Goal: Task Accomplishment & Management: Manage account settings

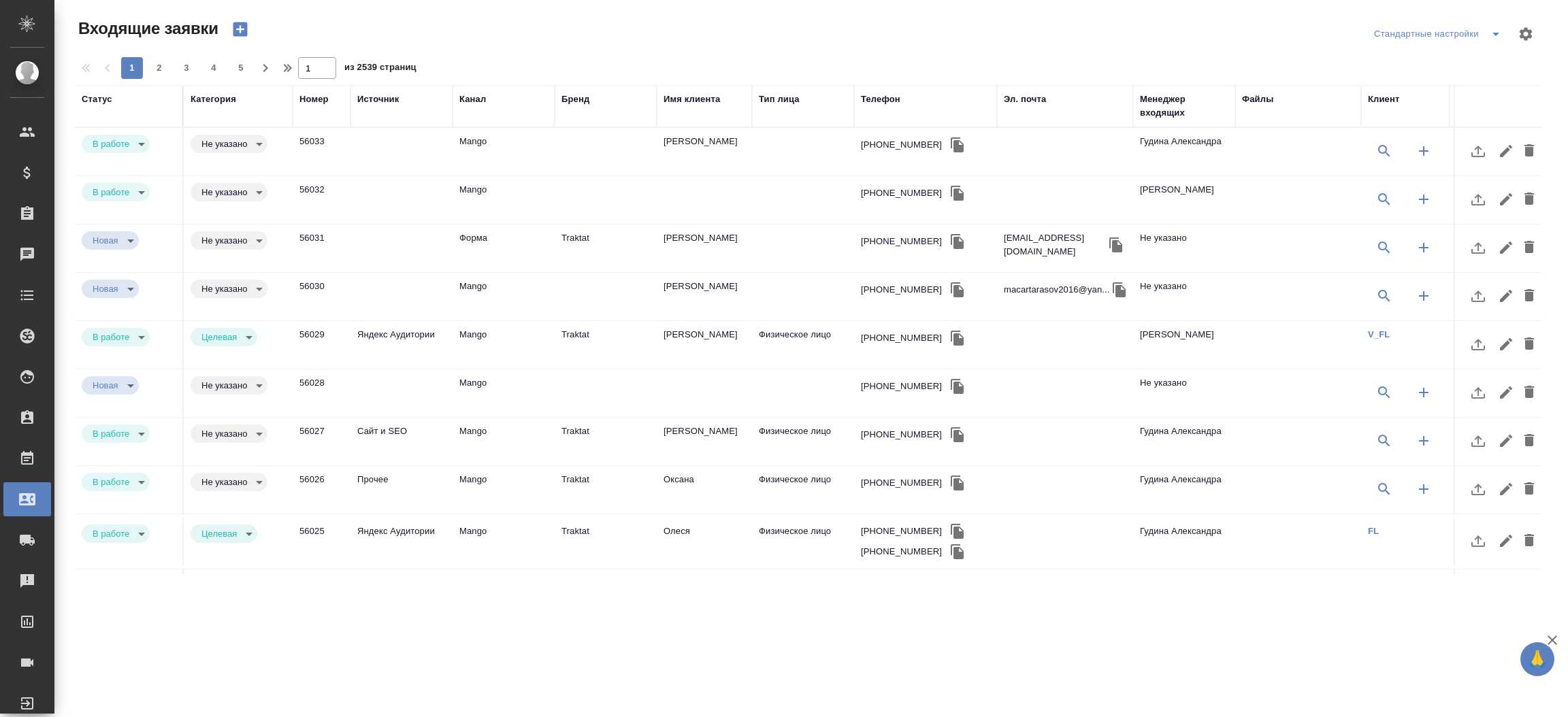
select select "RU"
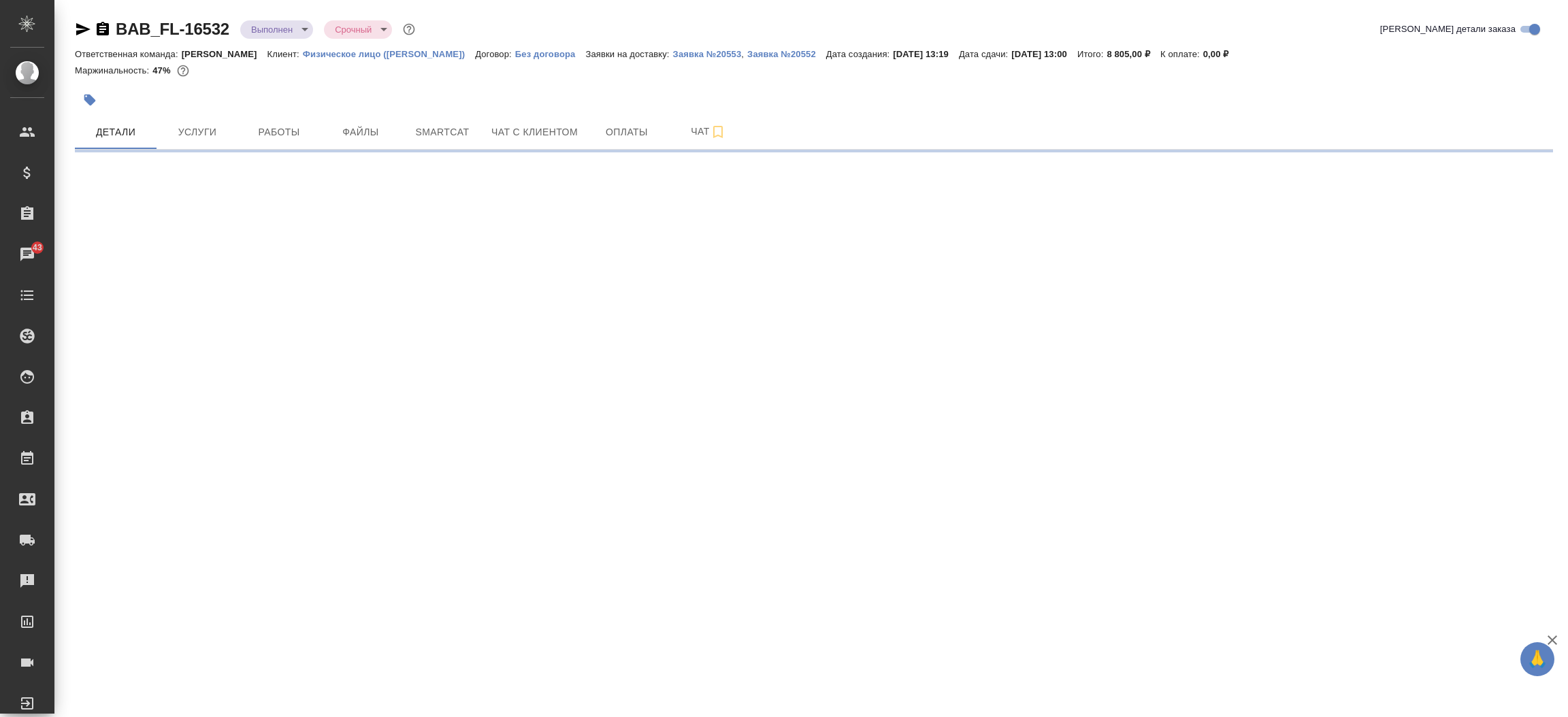
select select "RU"
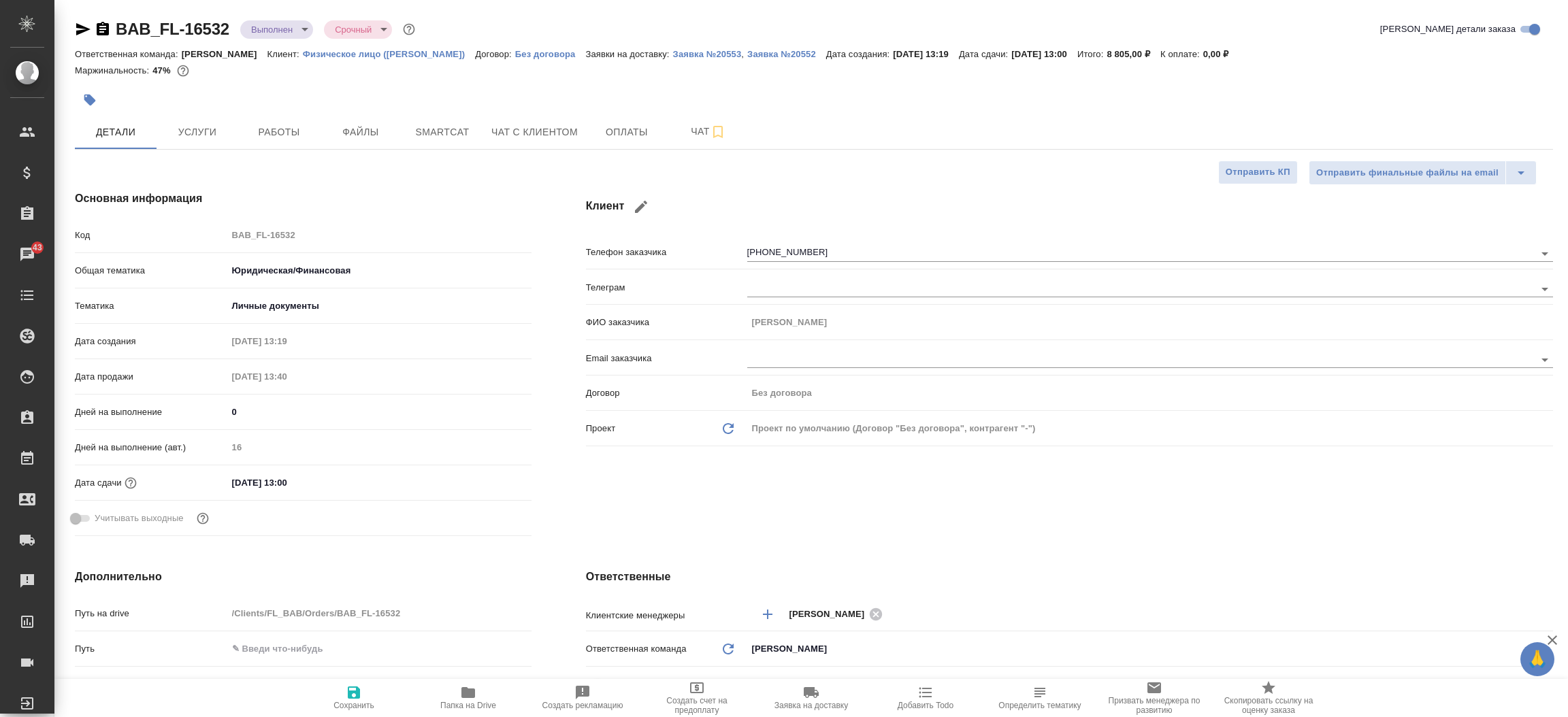
type textarea "x"
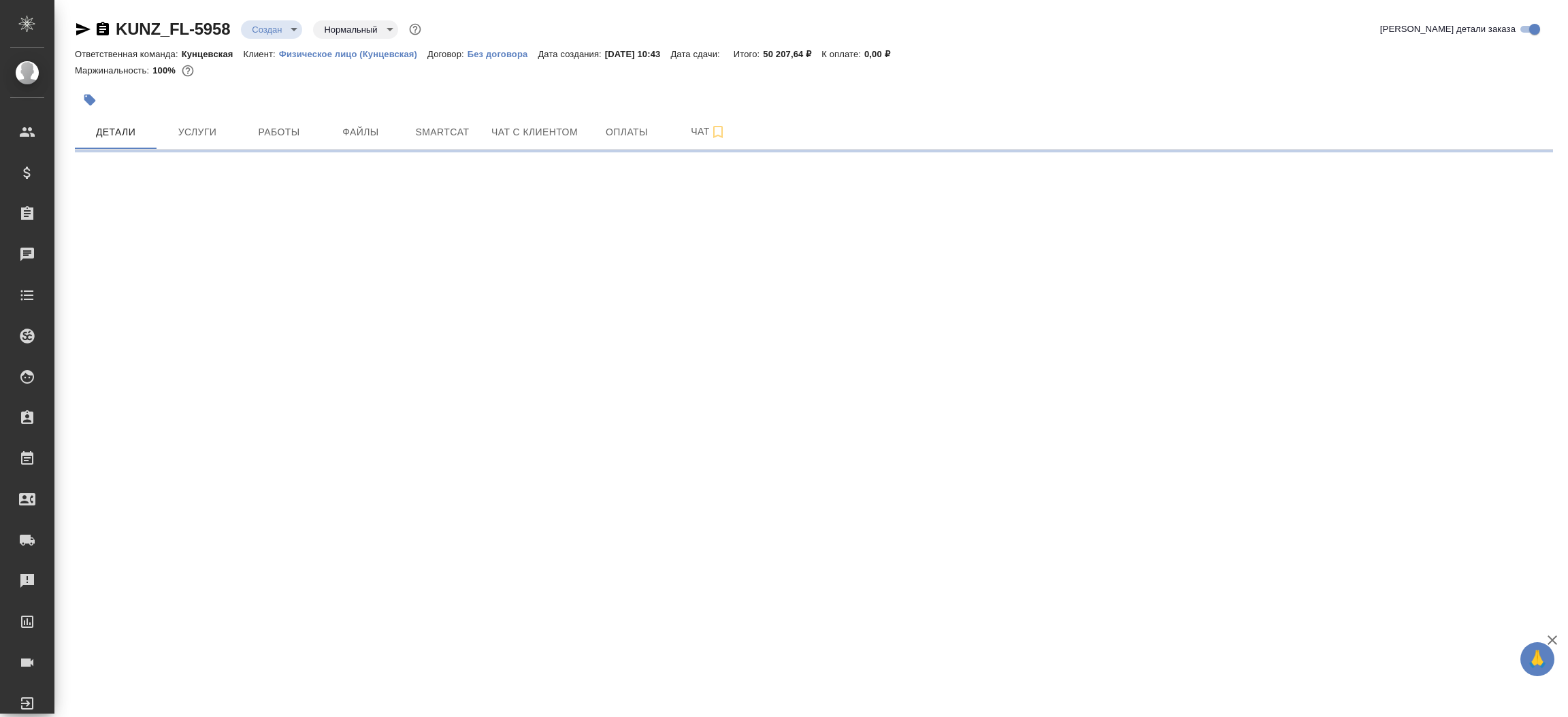
select select "RU"
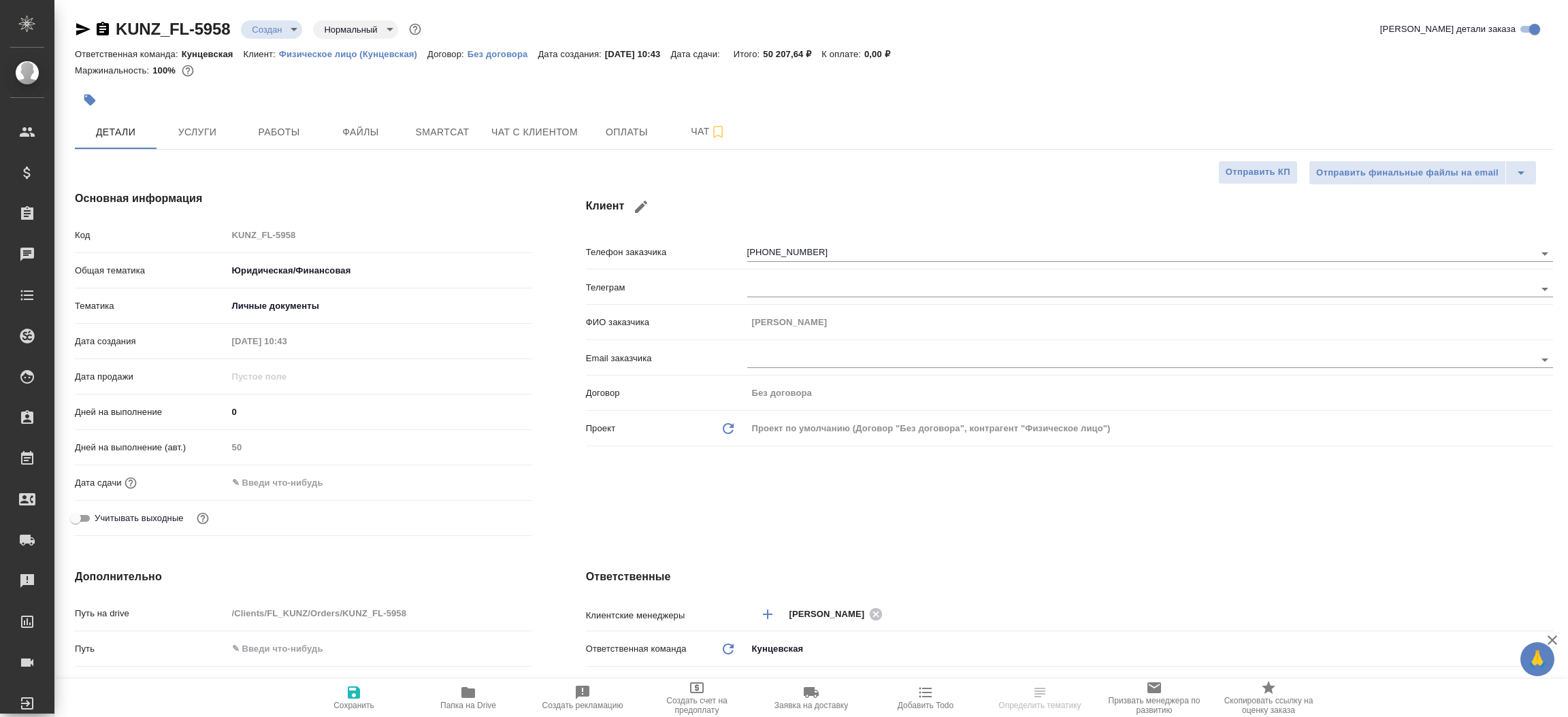
type textarea "x"
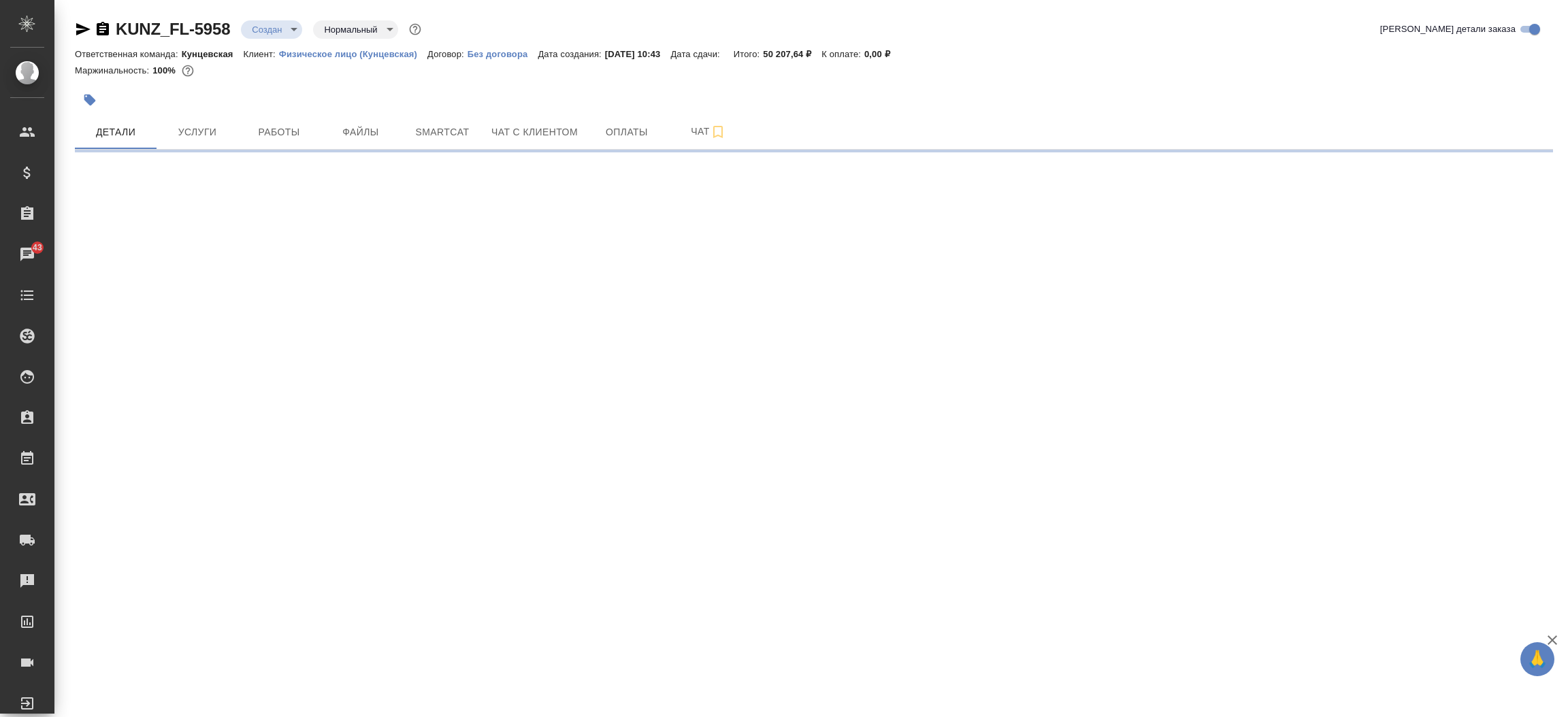
select select "RU"
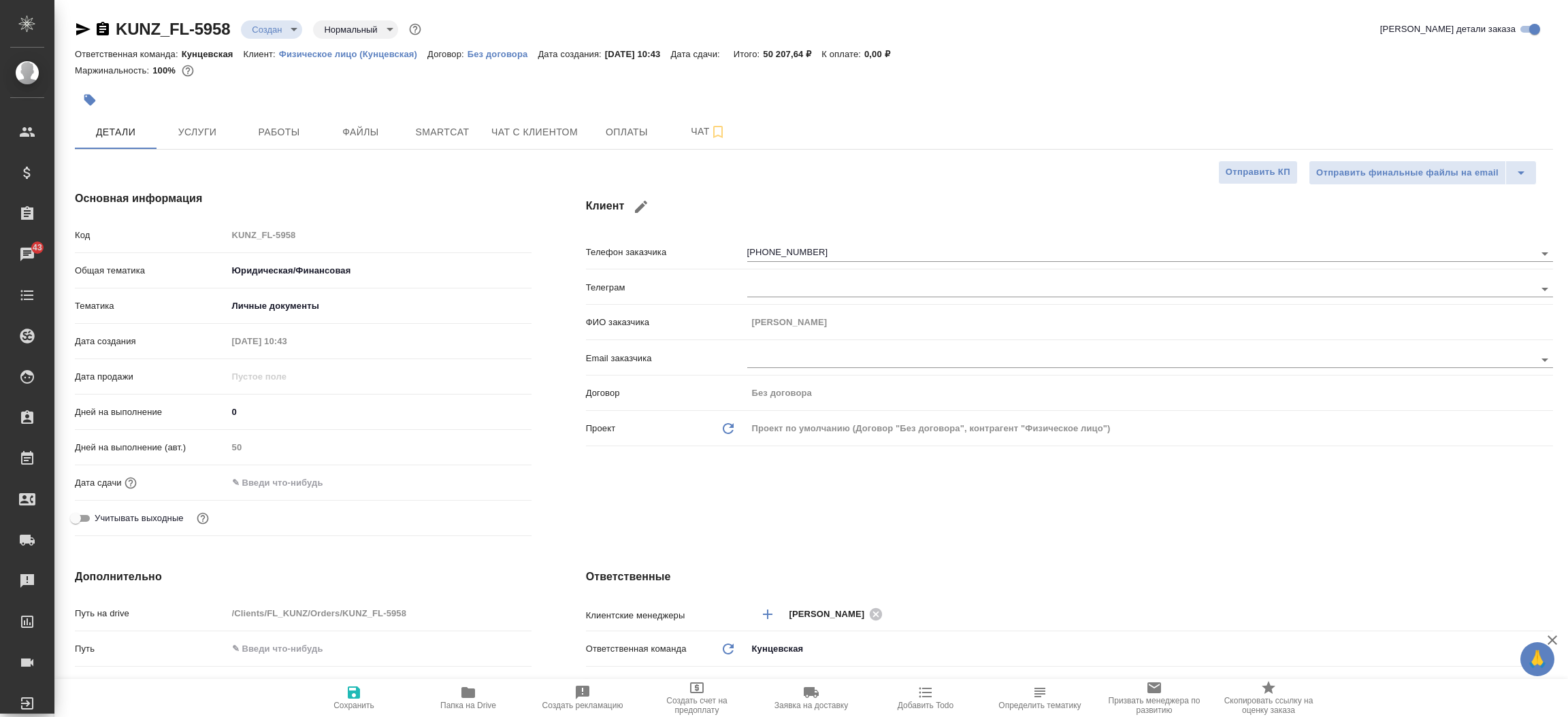
type textarea "x"
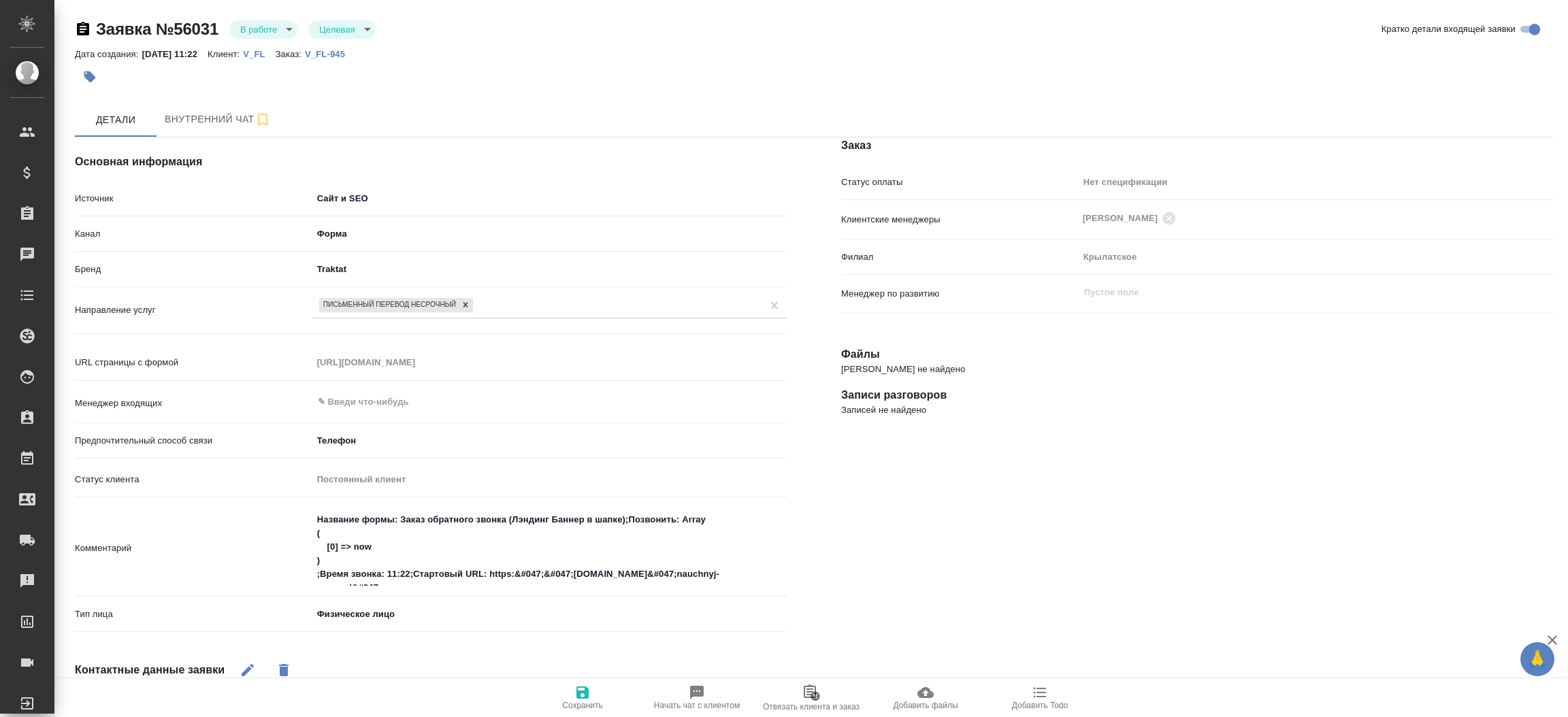
select select "RU"
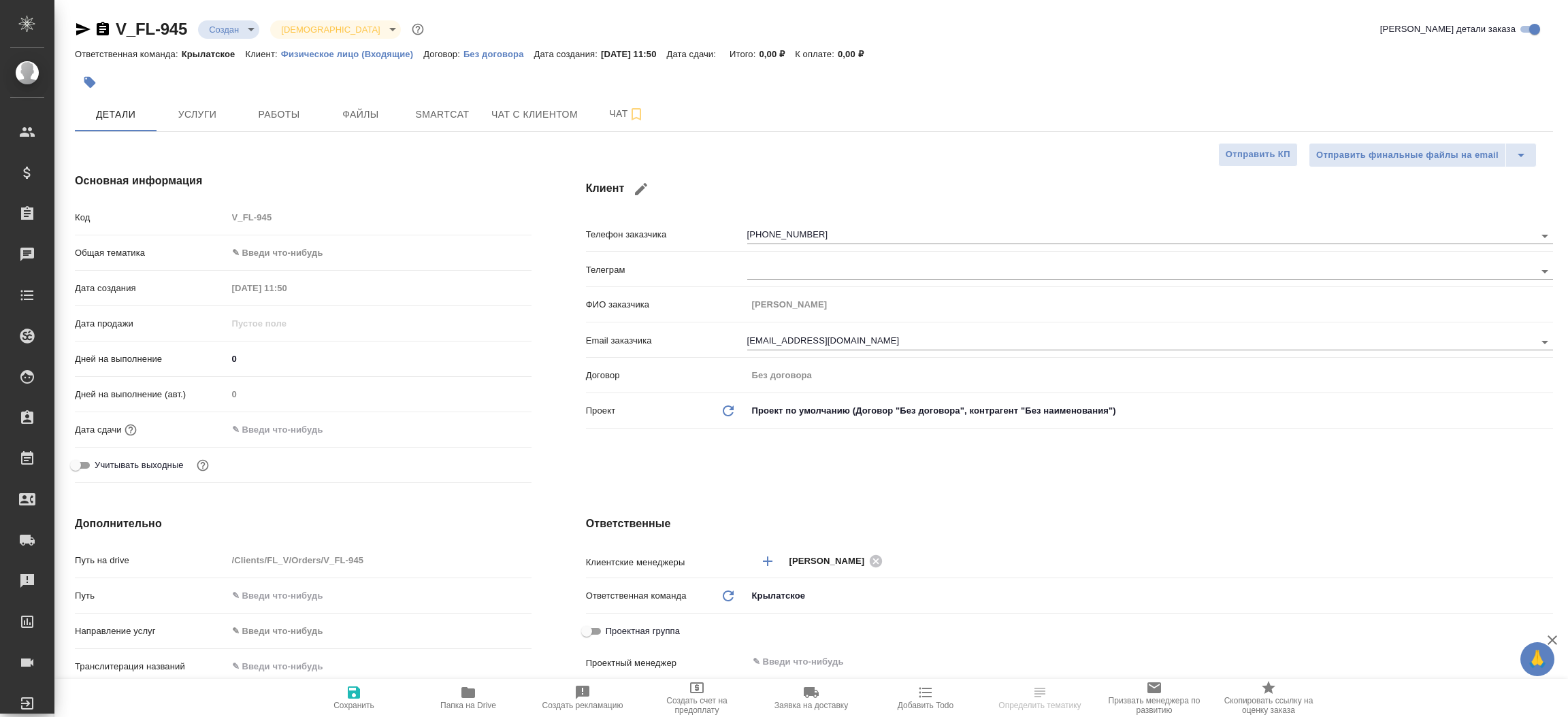
select select "RU"
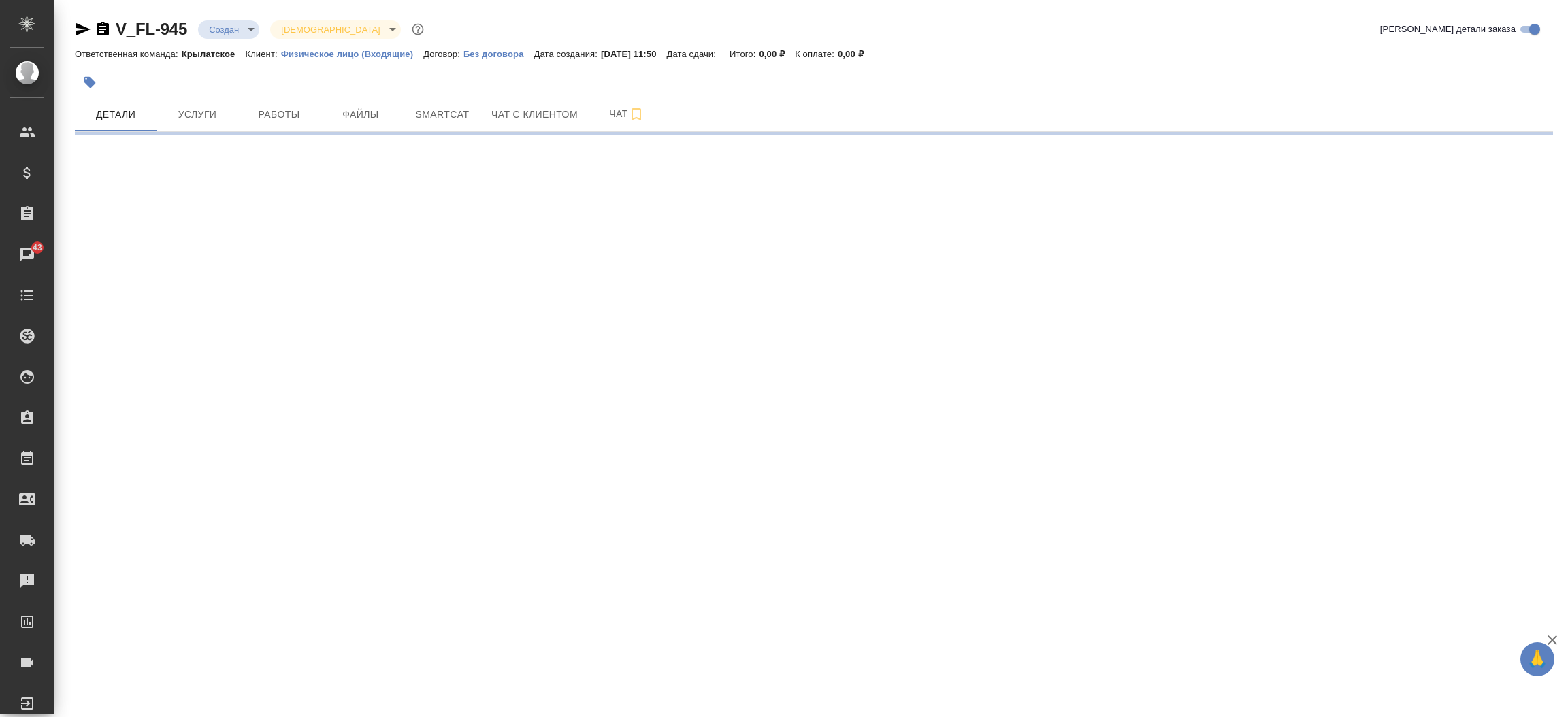
select select "RU"
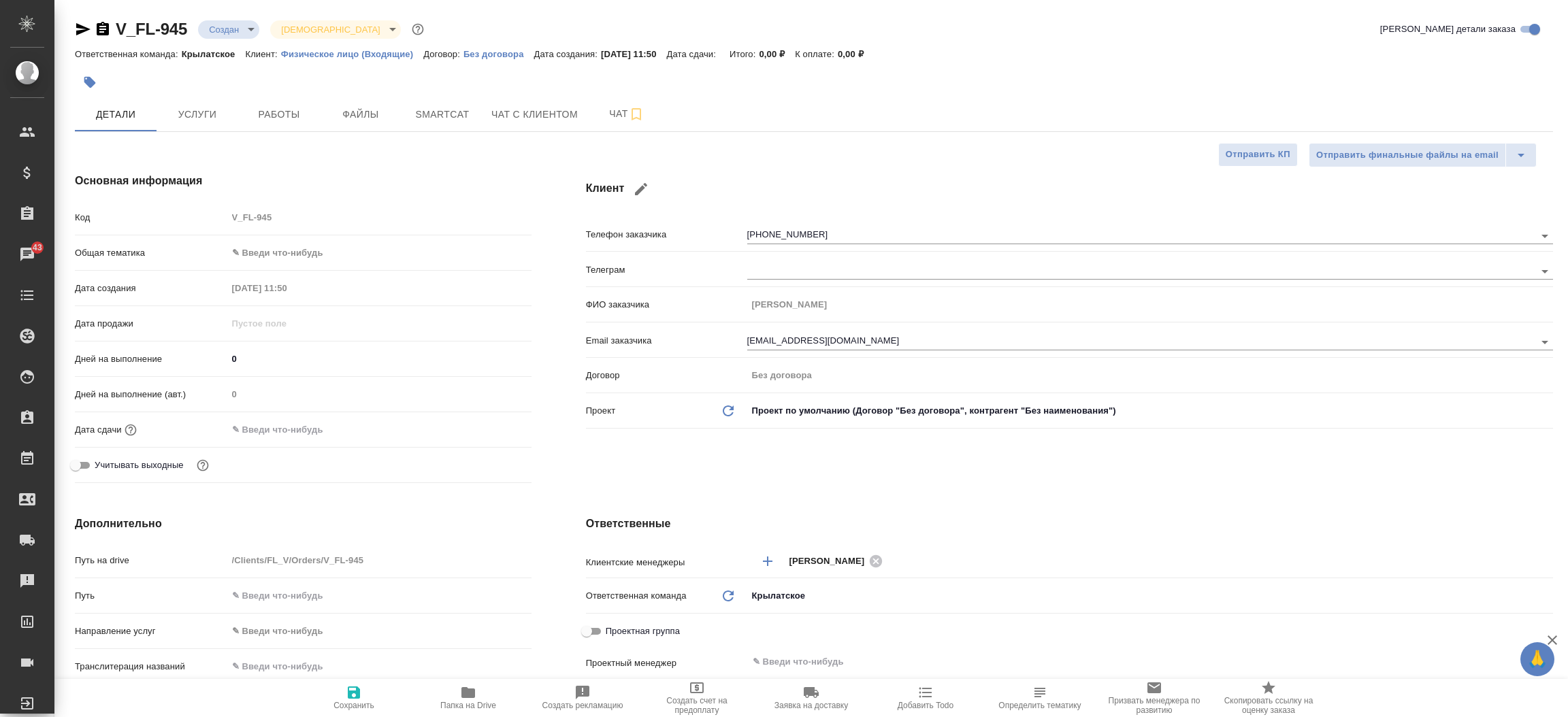
type textarea "x"
